Goal: Information Seeking & Learning: Learn about a topic

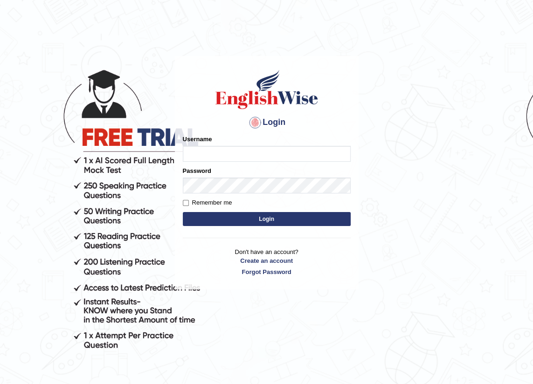
click at [286, 149] on input "Username" at bounding box center [267, 154] width 168 height 16
click at [289, 147] on input "Username" at bounding box center [267, 154] width 168 height 16
type input "RaTimilsina"
click at [283, 217] on button "Login" at bounding box center [267, 219] width 168 height 14
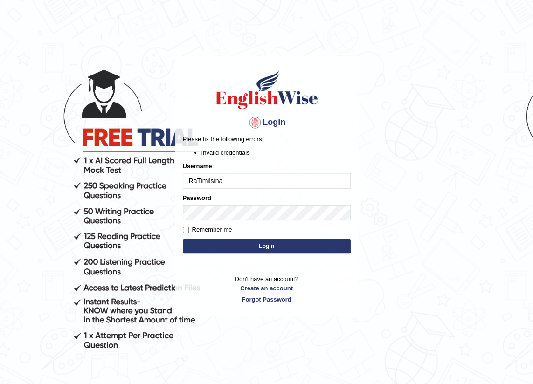
click at [277, 242] on button "Login" at bounding box center [267, 246] width 168 height 14
type input "RashmiT"
click at [251, 249] on button "Login" at bounding box center [267, 246] width 168 height 14
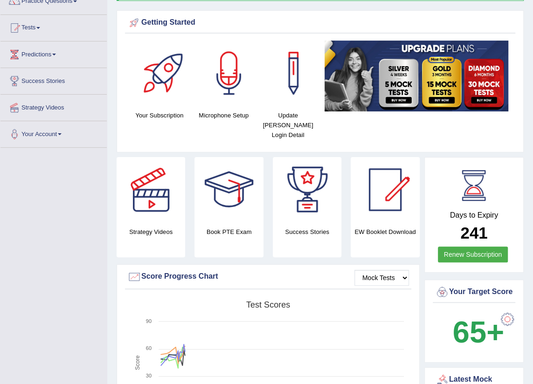
scroll to position [42, 0]
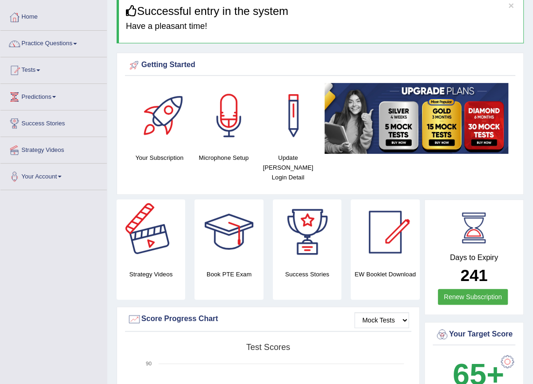
click at [149, 254] on div at bounding box center [150, 232] width 65 height 65
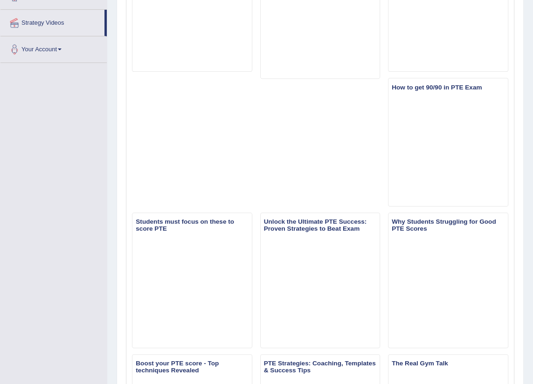
scroll to position [84, 0]
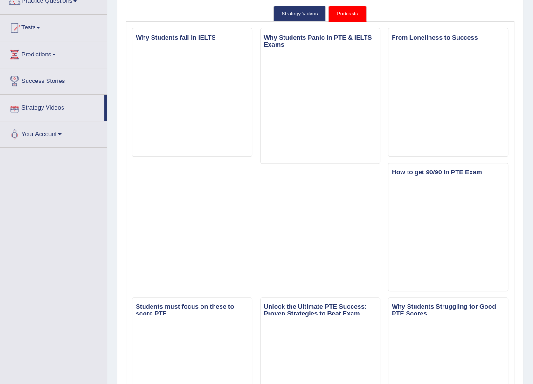
click at [57, 107] on link "Strategy Videos" at bounding box center [52, 106] width 104 height 23
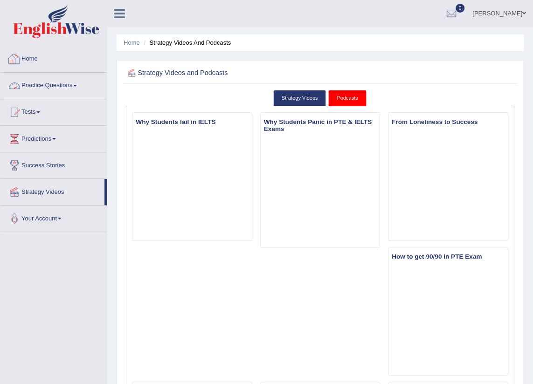
click at [61, 84] on link "Practice Questions" at bounding box center [53, 84] width 106 height 23
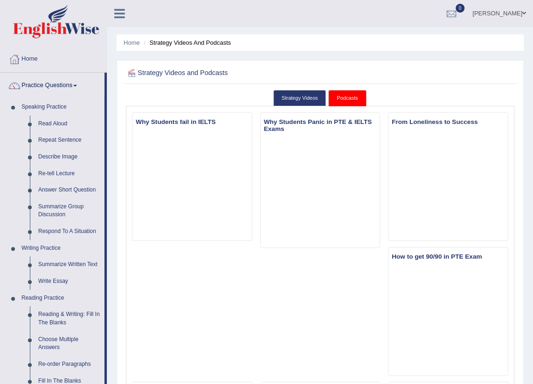
click at [61, 84] on link "Practice Questions" at bounding box center [52, 84] width 104 height 23
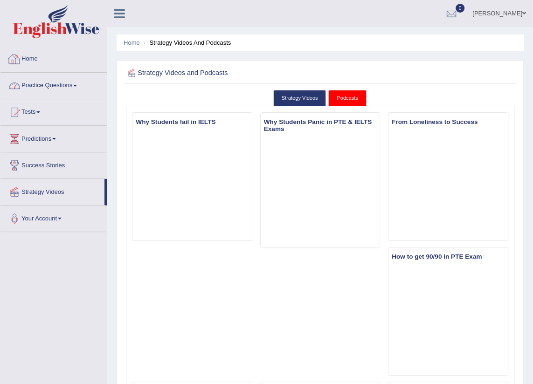
click at [23, 62] on link "Home" at bounding box center [53, 57] width 106 height 23
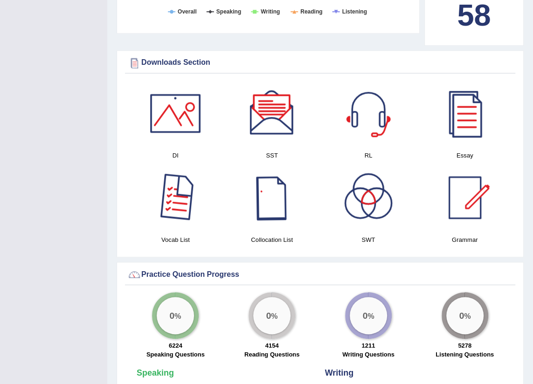
scroll to position [398, 0]
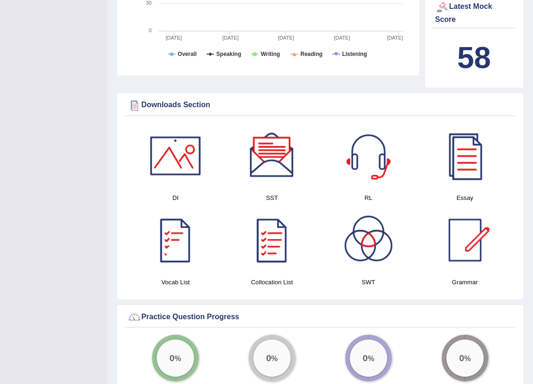
click at [152, 149] on div at bounding box center [175, 155] width 65 height 65
click at [479, 172] on div at bounding box center [464, 155] width 65 height 65
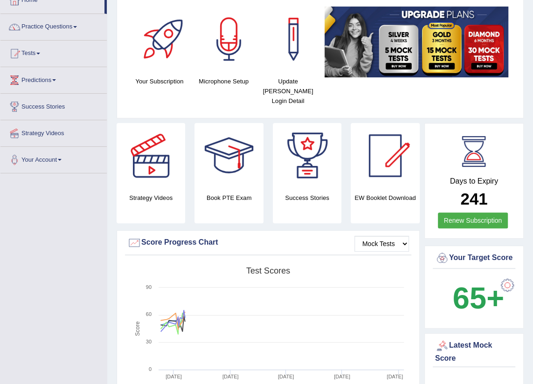
scroll to position [0, 0]
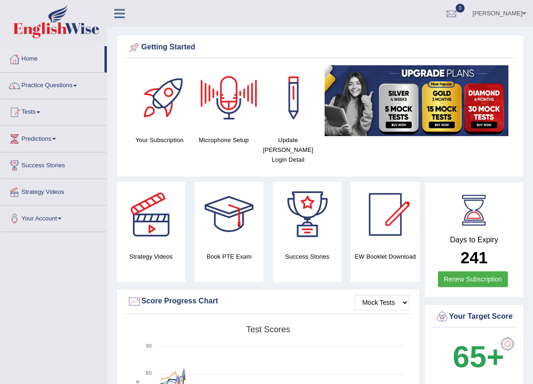
click at [243, 111] on div at bounding box center [228, 97] width 65 height 65
